Goal: Task Accomplishment & Management: Complete application form

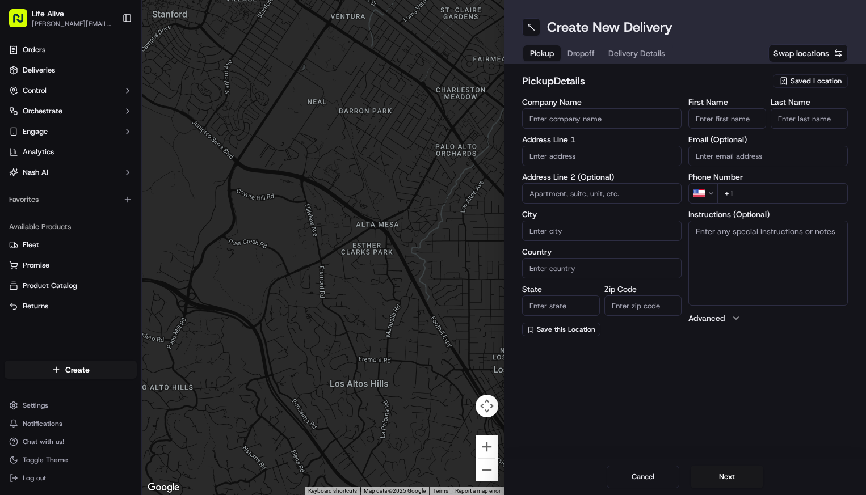
click at [810, 86] on div "Saved Location" at bounding box center [810, 81] width 75 height 14
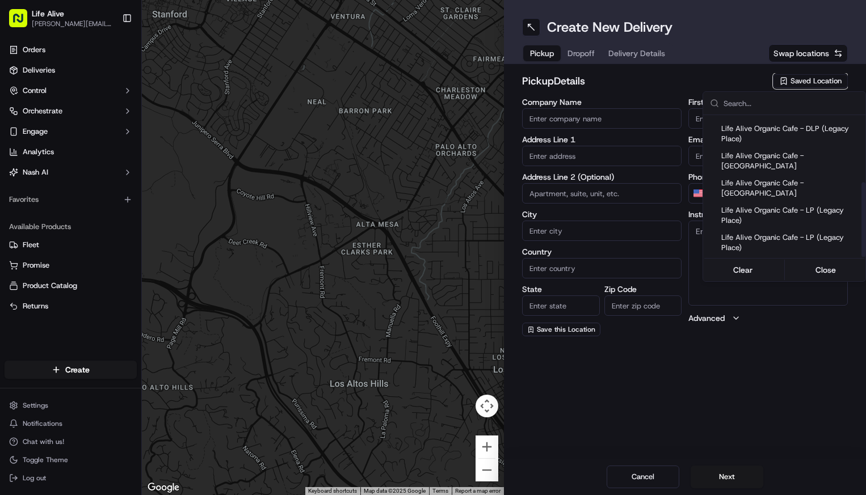
scroll to position [127, 0]
click at [781, 315] on span "Life Alive Organic Cafe - [GEOGRAPHIC_DATA]" at bounding box center [791, 325] width 140 height 20
type input "Life Alive Organic Cafe - [GEOGRAPHIC_DATA]"
type input "Somerville"
type input "US"
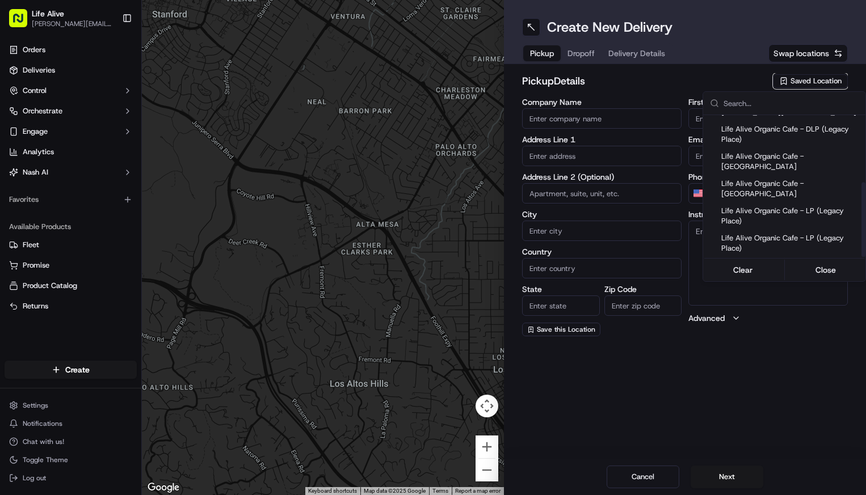
type input "MA"
type input "02143"
type input "Life Alive Organic Cafe - [GEOGRAPHIC_DATA]"
type input "+1 781 661 8223"
type input "20-50 Prospect St"
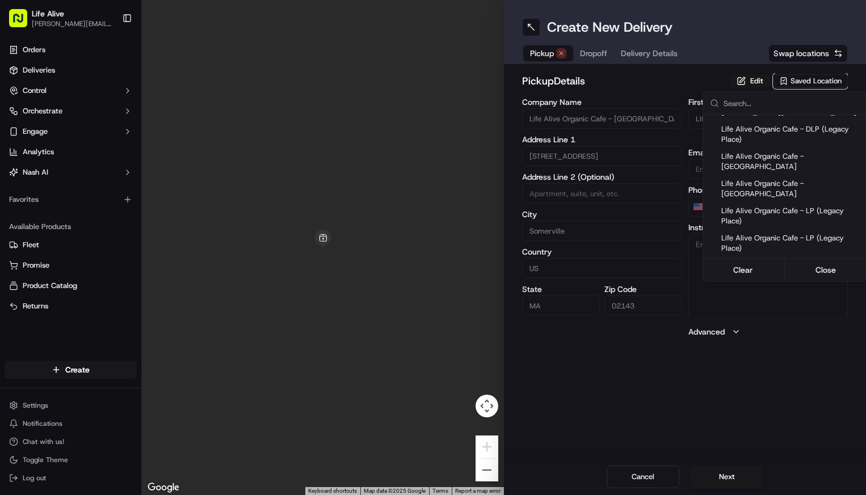
click at [735, 485] on html "Life Alive moise@lifealive.com Toggle Sidebar Orders Deliveries Control Orchest…" at bounding box center [433, 247] width 866 height 495
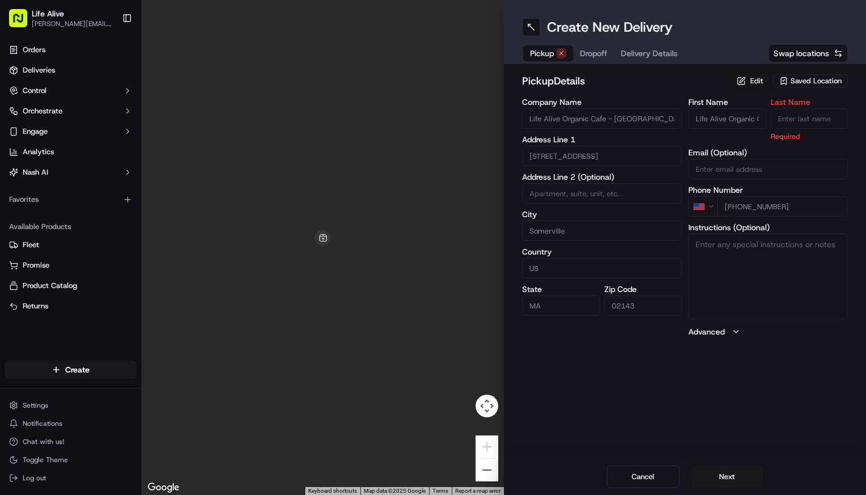
click at [745, 80] on button "Edit" at bounding box center [749, 81] width 41 height 14
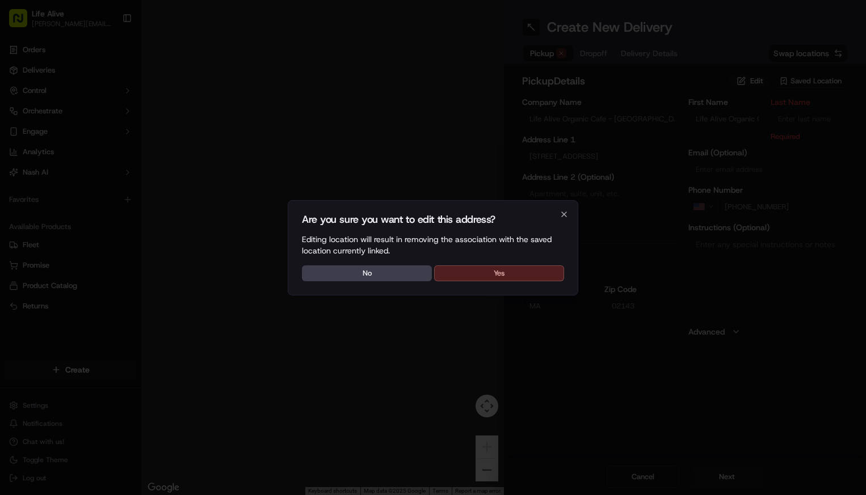
click at [471, 278] on button "Yes" at bounding box center [499, 274] width 130 height 16
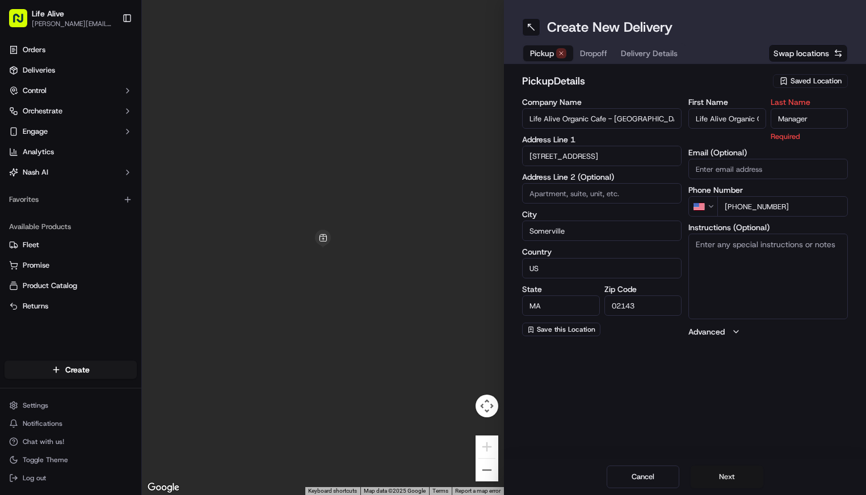
type input "Manager"
click at [713, 473] on button "Next" at bounding box center [726, 477] width 73 height 23
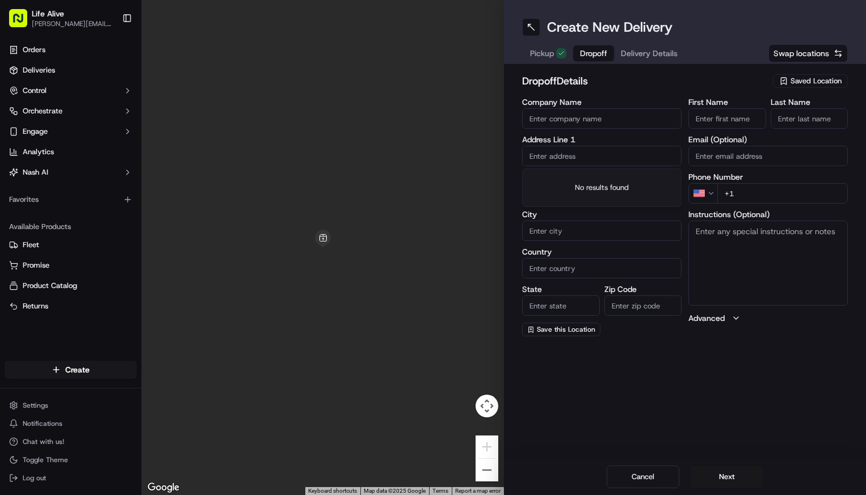
paste input "25 Quincy Street, Cambridge, MA 02138 (Emerson Hall, 4th floor)"
click at [611, 185] on div "Emerson Hall, 25 Quincy Street, Cambridge, MA 02138" at bounding box center [602, 184] width 154 height 27
type input "[PERSON_NAME], [STREET_ADDRESS]"
type input "Cambridge"
type input "United States"
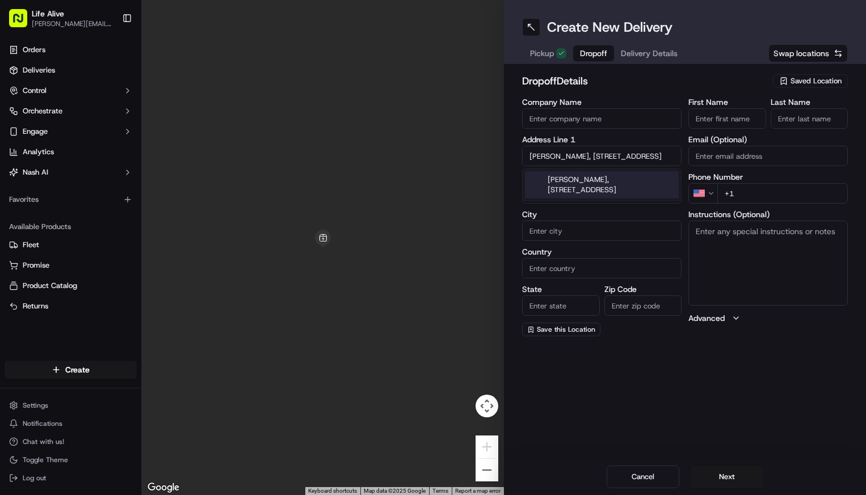
type input "MA"
type input "02138"
type input "25 Quincy Street"
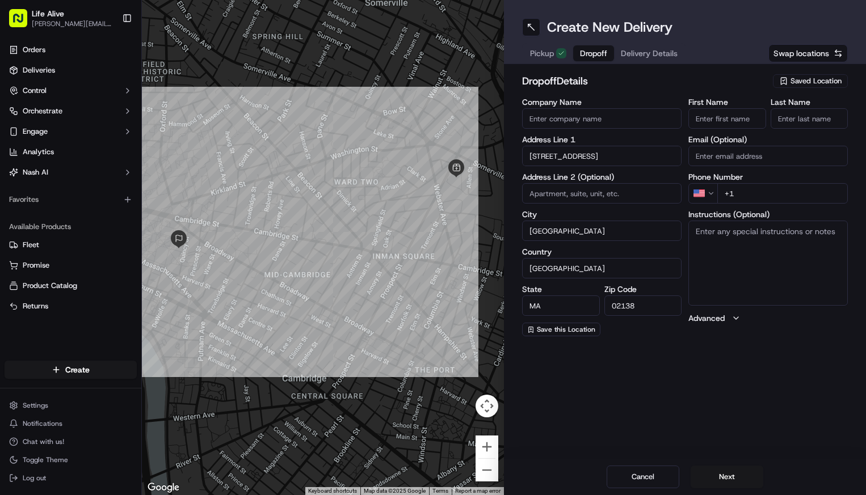
scroll to position [0, 0]
paste input "Harvard - [PERSON_NAME][GEOGRAPHIC_DATA]"
type input "Harvard - [PERSON_NAME][GEOGRAPHIC_DATA]"
paste input "Marian Wilson"
drag, startPoint x: 742, startPoint y: 119, endPoint x: 722, endPoint y: 118, distance: 20.4
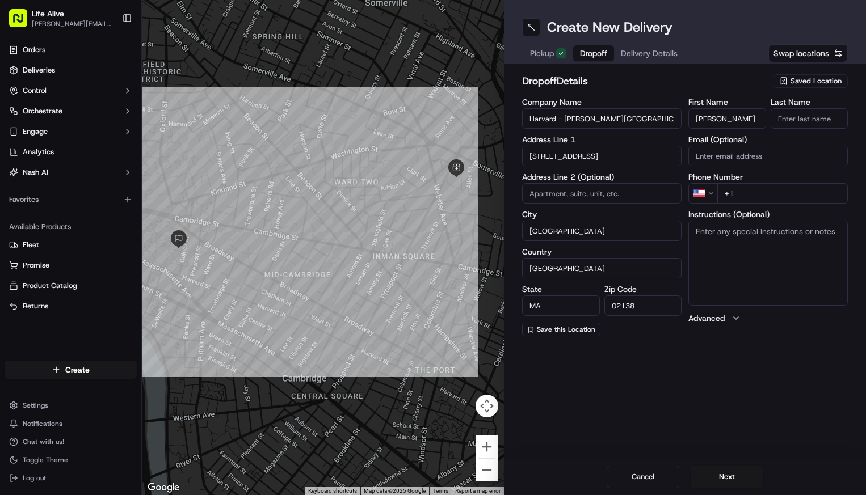
click at [722, 118] on input "Marian Wilson" at bounding box center [727, 118] width 78 height 20
type input "Marian"
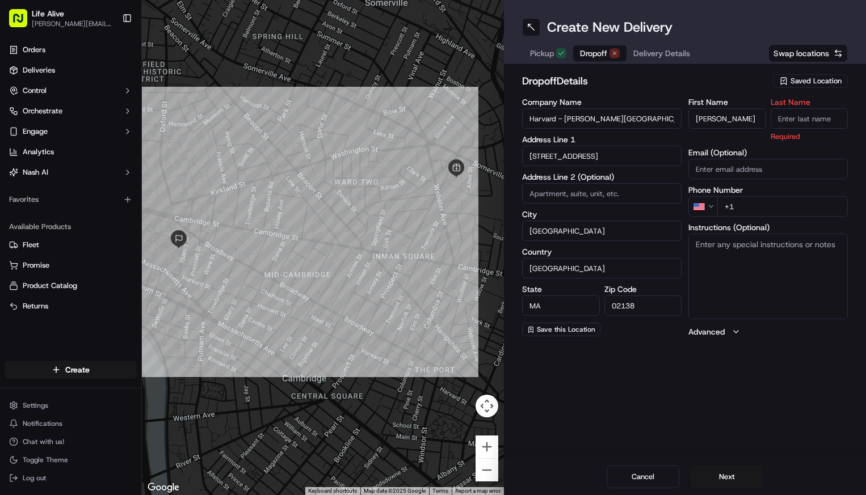
paste input "Wilson"
type input "Wilson"
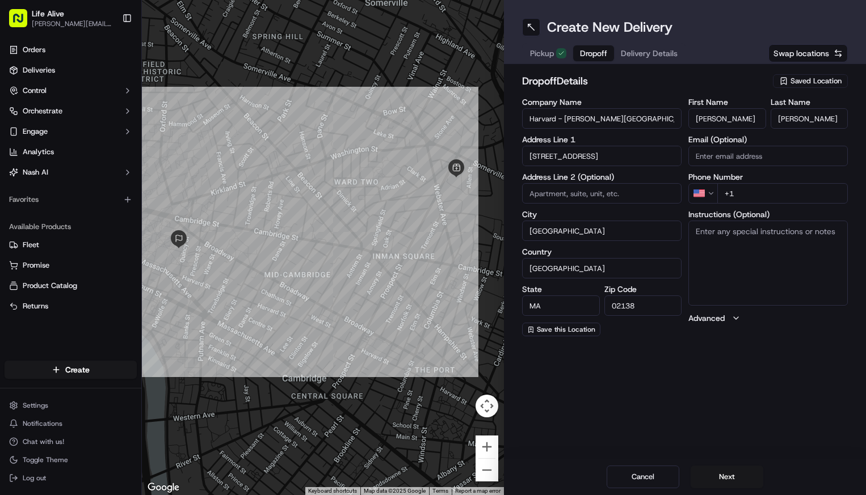
paste input "617 785 8225"
type input "+1 617 785 8225"
click at [773, 269] on textarea "Instructions (Optional)" at bounding box center [767, 263] width 159 height 85
click at [724, 475] on button "Next" at bounding box center [726, 477] width 73 height 23
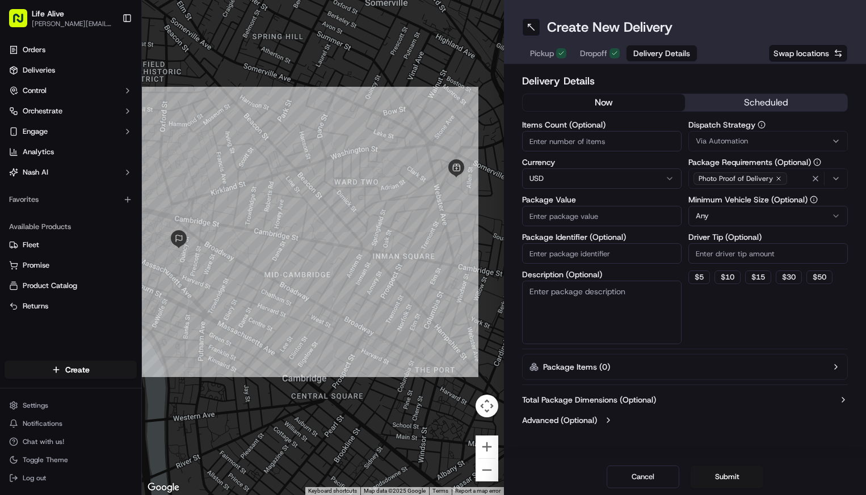
click at [755, 104] on button "scheduled" at bounding box center [766, 102] width 162 height 17
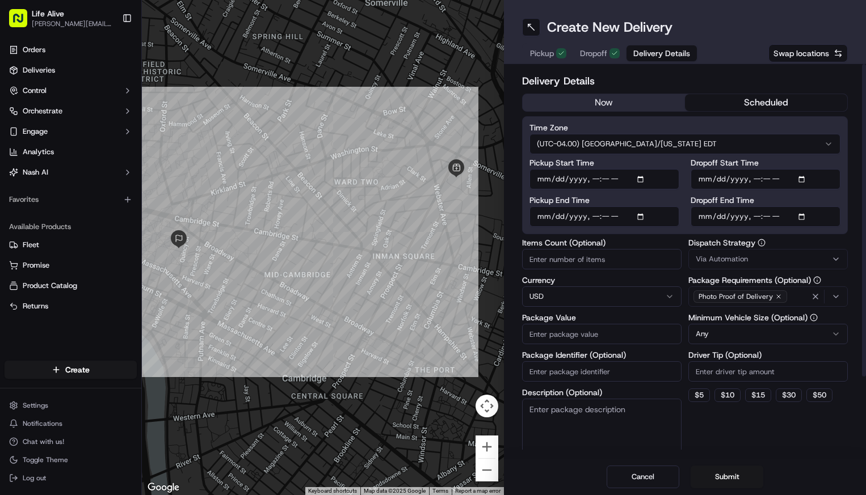
click at [729, 258] on span "Via Automation" at bounding box center [722, 259] width 52 height 10
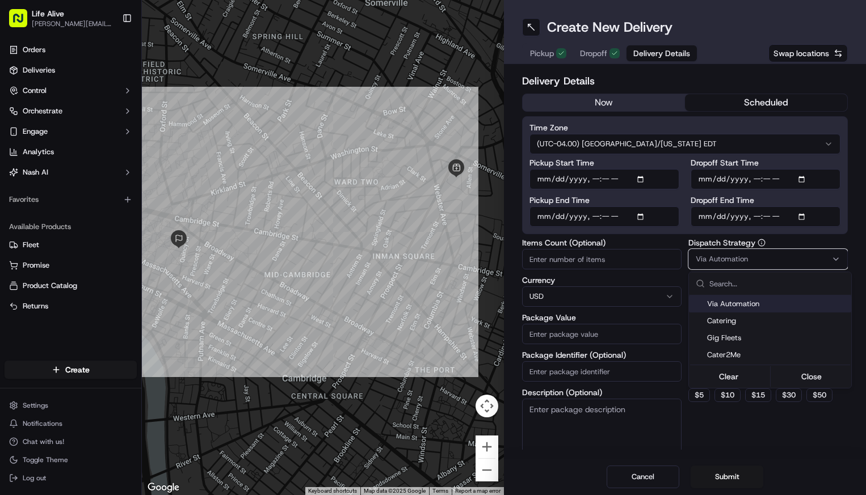
click at [730, 311] on div "Via Automation" at bounding box center [770, 304] width 162 height 17
click at [730, 321] on span "Catering" at bounding box center [777, 321] width 140 height 10
click at [606, 339] on html "Life Alive moise@lifealive.com Toggle Sidebar Orders Deliveries Control Orchest…" at bounding box center [433, 247] width 866 height 495
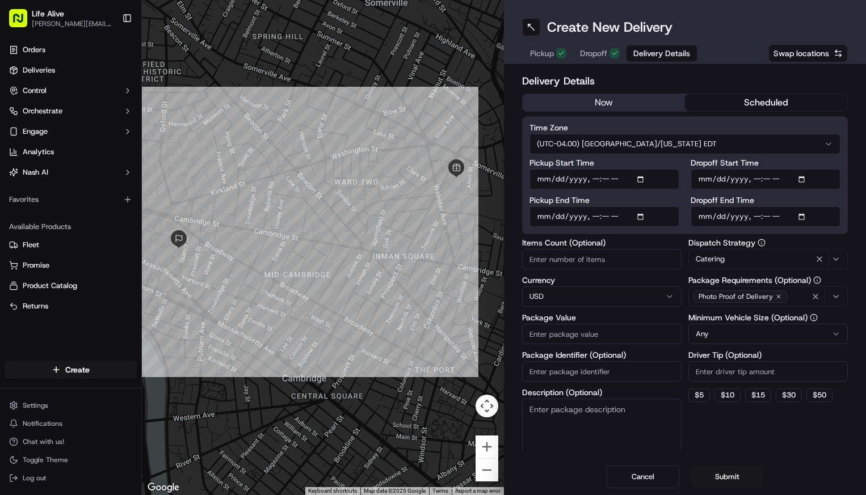
click at [606, 339] on input "Package Value" at bounding box center [601, 334] width 159 height 20
type input "190"
click at [566, 221] on input "Pickup End Time" at bounding box center [604, 217] width 150 height 20
click at [595, 220] on input "Pickup End Time" at bounding box center [604, 217] width 150 height 20
click at [604, 218] on input "Pickup End Time" at bounding box center [604, 217] width 150 height 20
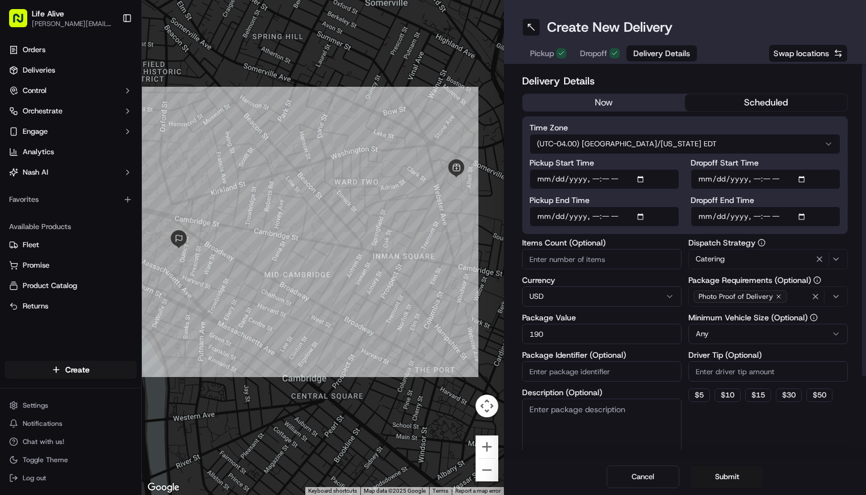
type input "2025-09-15T10:50"
click at [721, 180] on input "Dropoff Start Time" at bounding box center [765, 179] width 150 height 20
click at [751, 179] on input "Dropoff Start Time" at bounding box center [765, 179] width 150 height 20
click at [766, 176] on input "Dropoff Start Time" at bounding box center [765, 179] width 150 height 20
type input "2025-09-15T11:00"
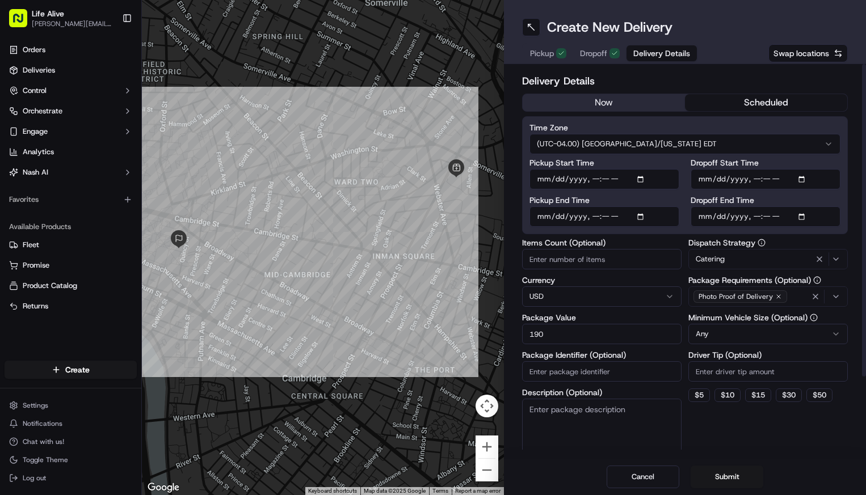
click at [823, 188] on input "Dropoff Start Time" at bounding box center [765, 179] width 150 height 20
click at [807, 198] on label "Dropoff End Time" at bounding box center [765, 200] width 150 height 8
click at [807, 207] on input "Dropoff End Time" at bounding box center [765, 217] width 150 height 20
click at [728, 215] on input "Dropoff End Time" at bounding box center [765, 217] width 150 height 20
click at [757, 213] on input "Dropoff End Time" at bounding box center [765, 217] width 150 height 20
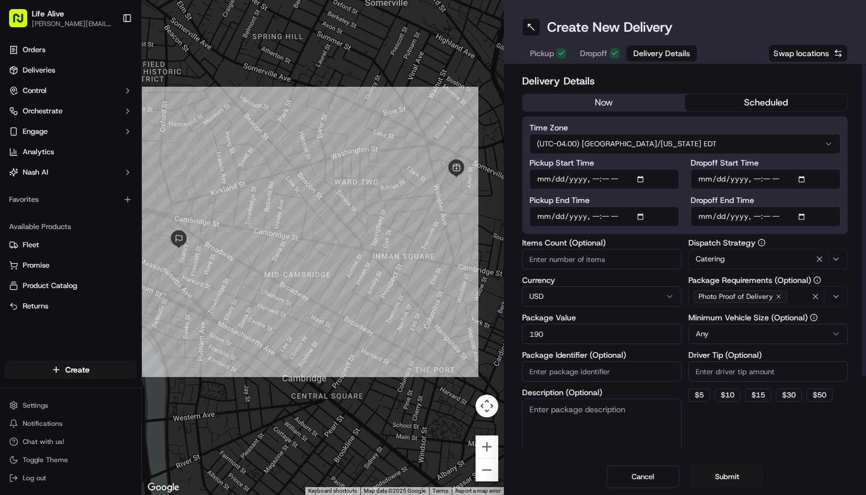
click at [766, 220] on input "Dropoff End Time" at bounding box center [765, 217] width 150 height 20
type input "2025-09-15T11:15"
click at [827, 200] on label "Dropoff End Time" at bounding box center [765, 200] width 150 height 8
click at [827, 207] on input "Dropoff End Time" at bounding box center [765, 217] width 150 height 20
click at [684, 188] on div "Pickup Start Time Pickup End Time Dropoff Start Time Dropoff End Time" at bounding box center [684, 193] width 311 height 68
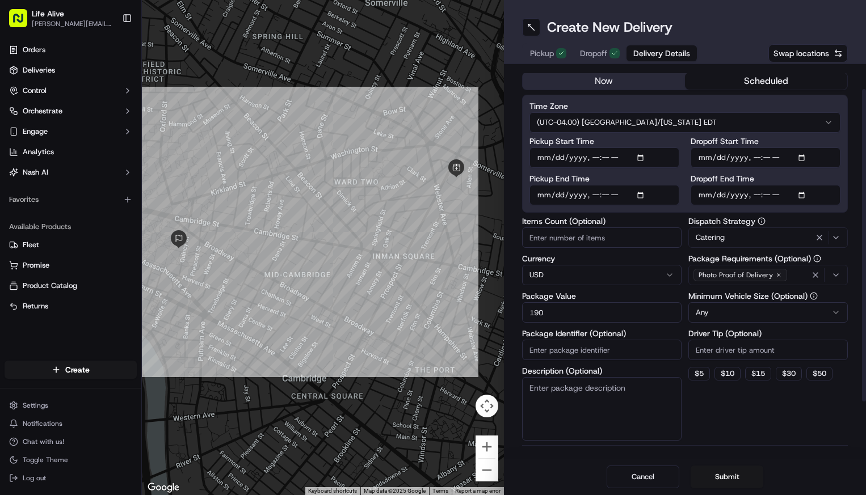
scroll to position [30, 0]
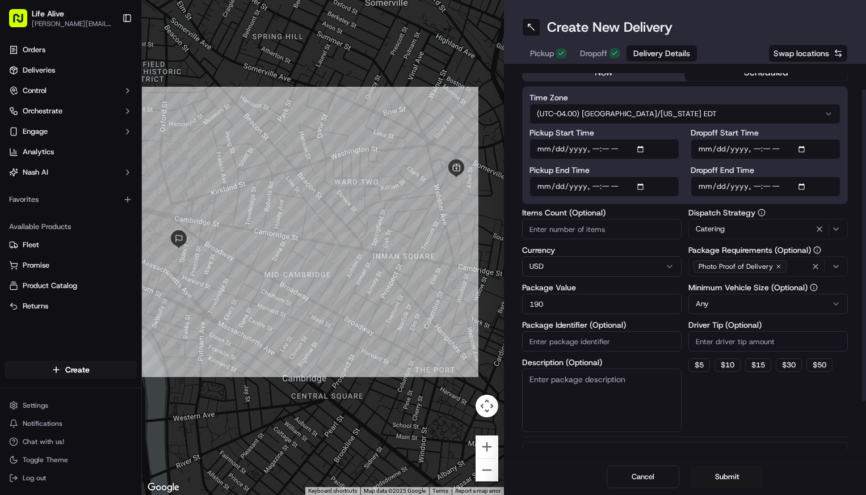
click at [743, 348] on input "Driver Tip (Optional)" at bounding box center [767, 341] width 159 height 20
type input "20"
click at [731, 474] on button "Submit" at bounding box center [726, 477] width 73 height 23
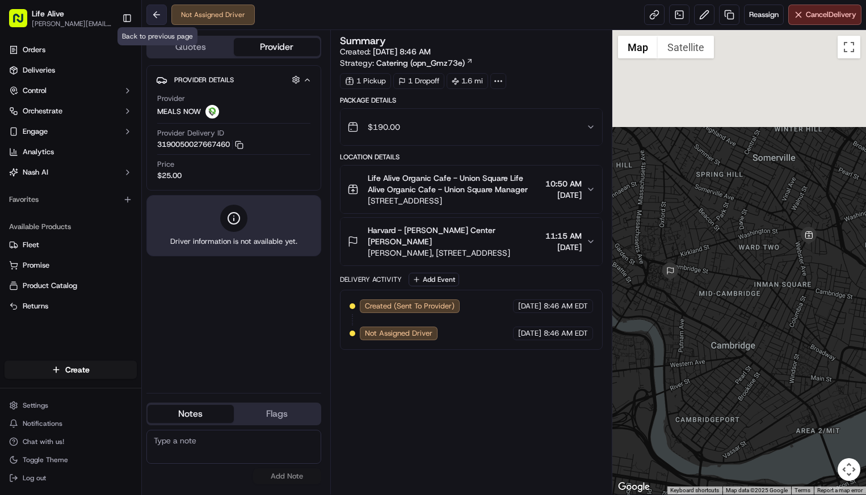
click at [152, 12] on button at bounding box center [156, 15] width 20 height 20
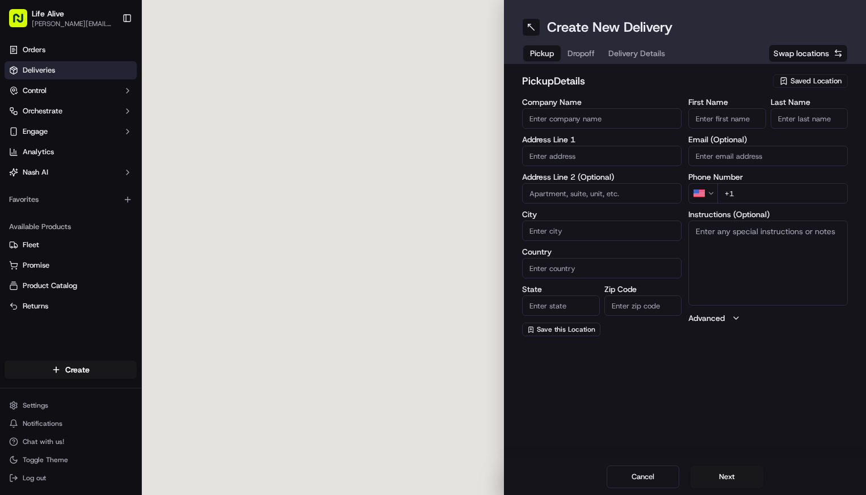
click at [70, 67] on link "Deliveries" at bounding box center [71, 70] width 132 height 18
